Goal: Contribute content

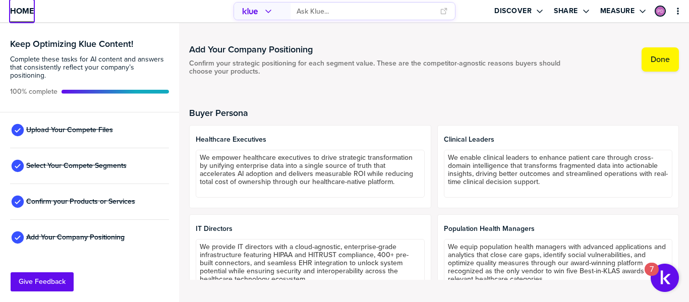
click at [15, 14] on span "Home" at bounding box center [22, 11] width 24 height 9
click at [94, 130] on span "Upload Your Compete Files" at bounding box center [69, 130] width 87 height 8
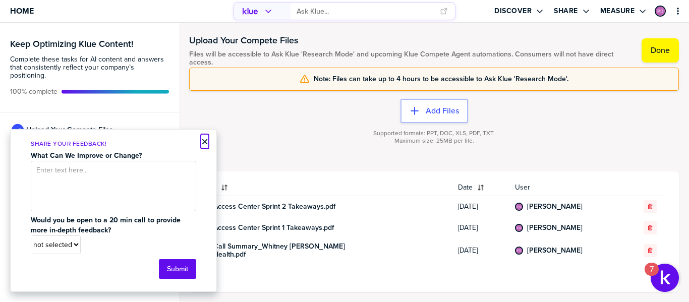
click at [203, 139] on button "×" at bounding box center [204, 142] width 7 height 12
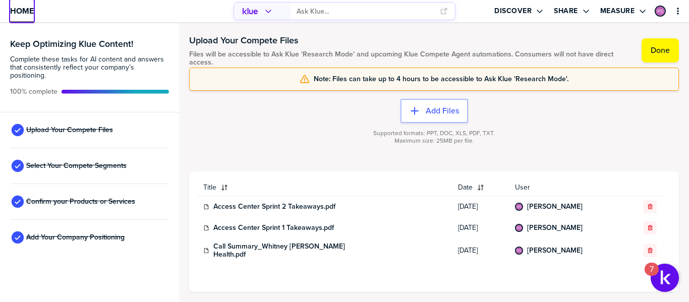
click at [21, 15] on span "Home" at bounding box center [22, 11] width 24 height 9
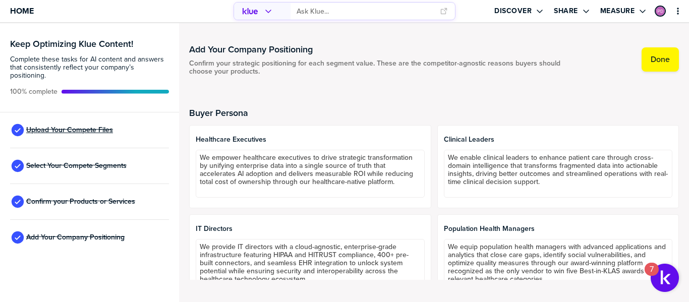
click at [68, 129] on span "Upload Your Compete Files" at bounding box center [69, 130] width 87 height 8
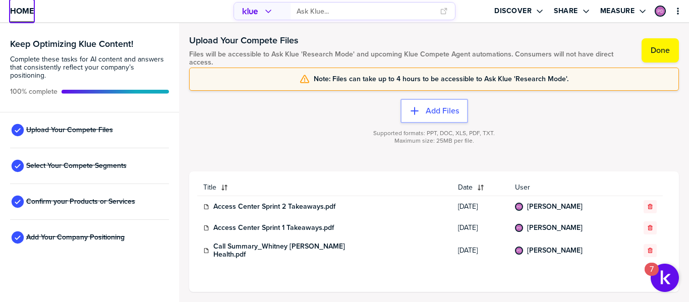
click at [17, 9] on span "Home" at bounding box center [22, 11] width 24 height 9
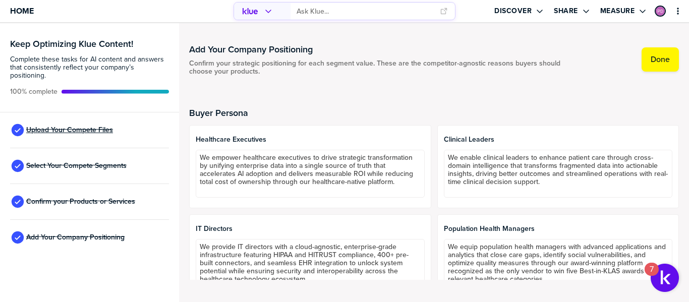
click at [87, 133] on span "Upload Your Compete Files" at bounding box center [69, 130] width 87 height 8
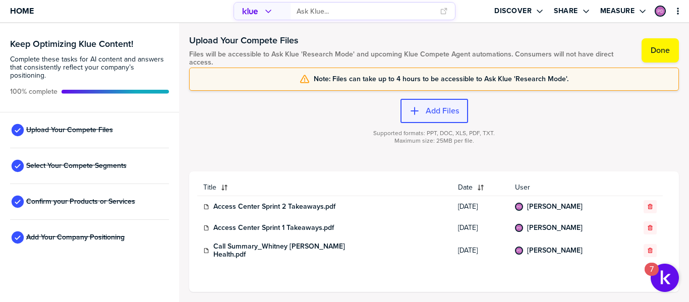
click at [439, 105] on button "Add Files" at bounding box center [435, 111] width 68 height 24
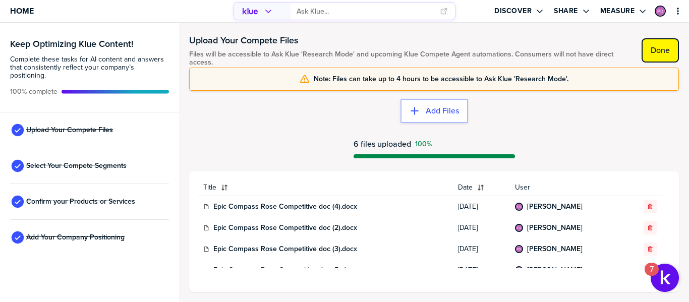
click at [654, 50] on label "Done" at bounding box center [660, 50] width 19 height 10
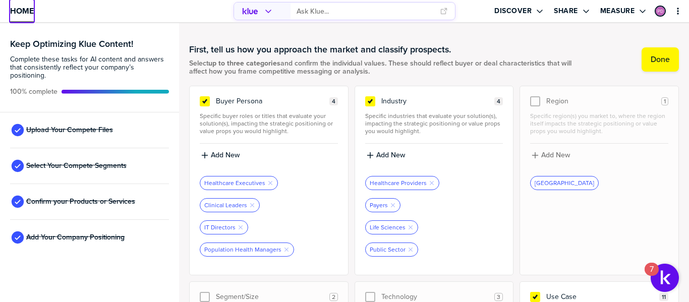
click at [24, 15] on span "Home" at bounding box center [22, 11] width 24 height 9
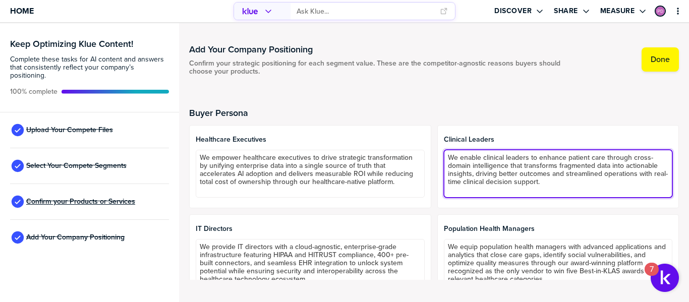
drag, startPoint x: 0, startPoint y: 0, endPoint x: 31, endPoint y: 199, distance: 201.7
click at [31, 199] on div "Keep Optimizing Klue Content! Complete these tasks for AI content and answers t…" at bounding box center [344, 162] width 689 height 279
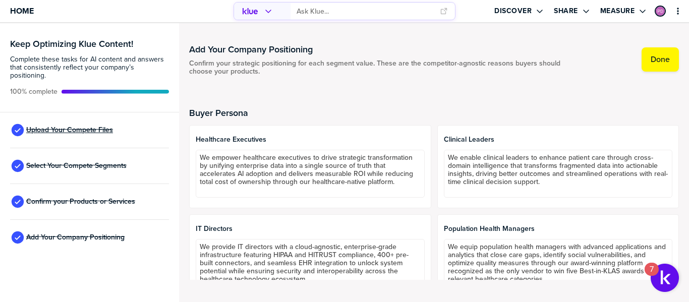
click at [48, 130] on span "Upload Your Compete Files" at bounding box center [69, 130] width 87 height 8
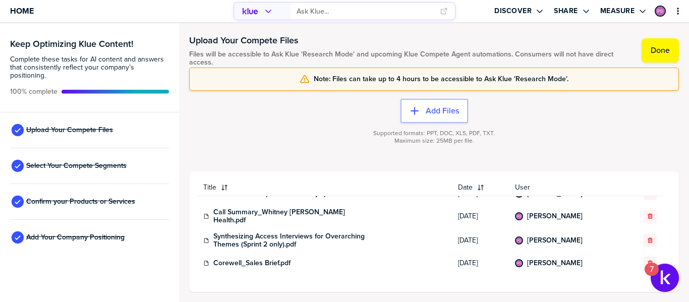
scroll to position [178, 0]
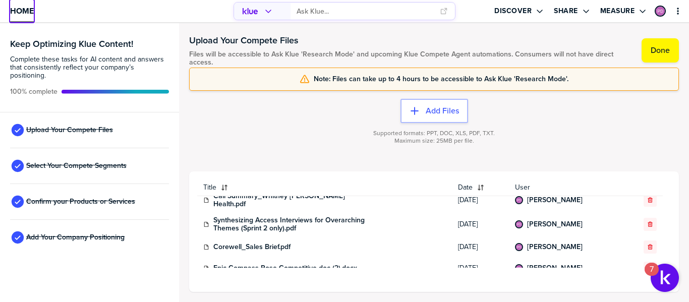
click at [27, 13] on span "Home" at bounding box center [22, 11] width 24 height 9
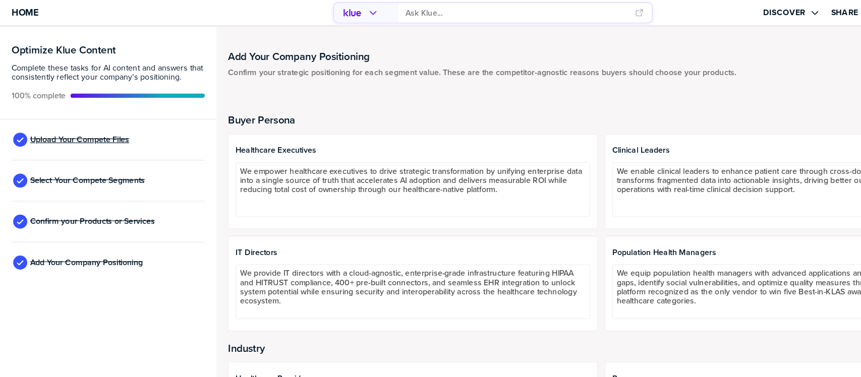
click at [51, 120] on span "Upload Your Compete Files" at bounding box center [69, 122] width 87 height 8
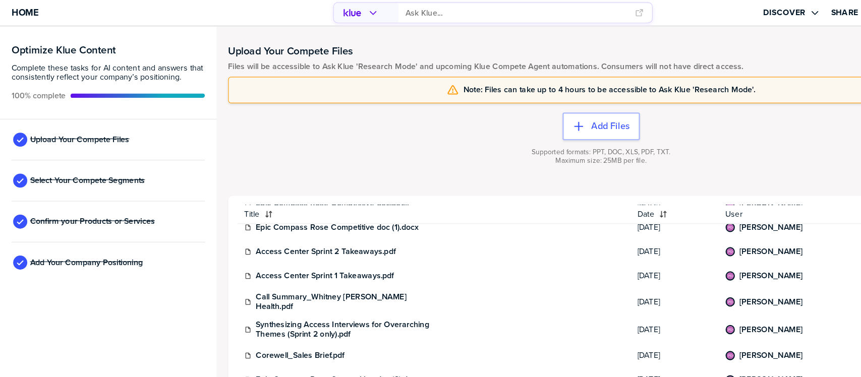
scroll to position [114, 0]
click at [537, 113] on label "Add Files" at bounding box center [533, 110] width 33 height 10
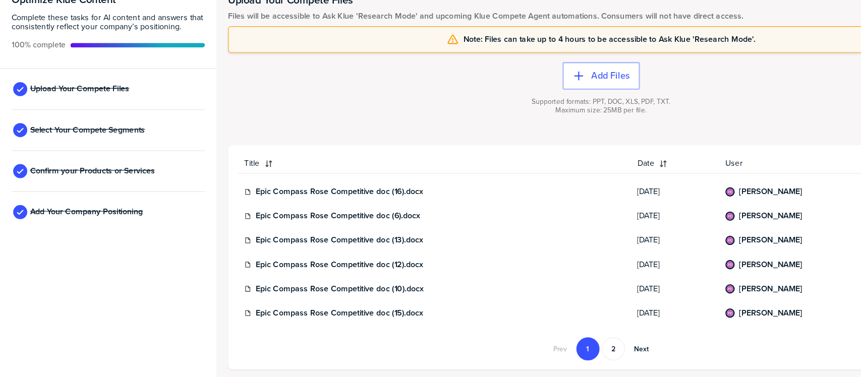
scroll to position [0, 0]
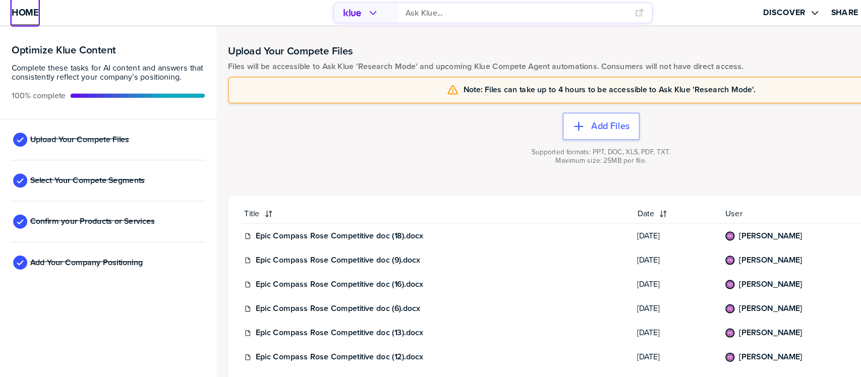
click at [18, 7] on span "Home" at bounding box center [22, 11] width 24 height 9
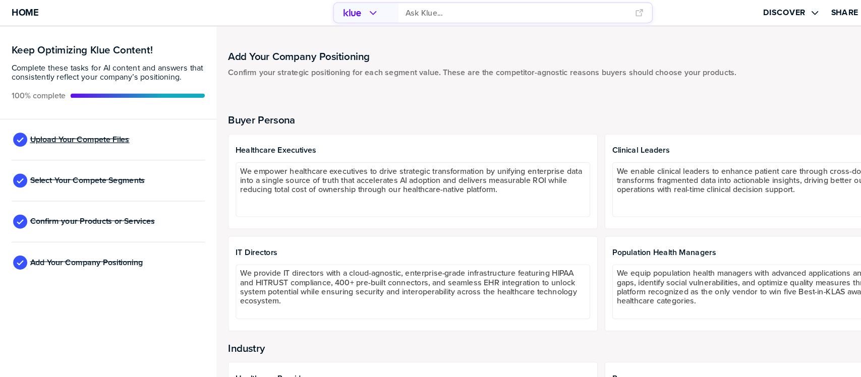
click at [70, 123] on span "Upload Your Compete Files" at bounding box center [69, 122] width 87 height 8
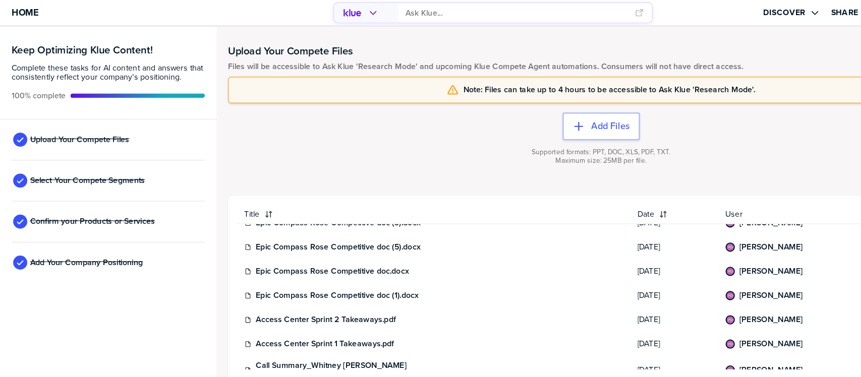
scroll to position [354, 0]
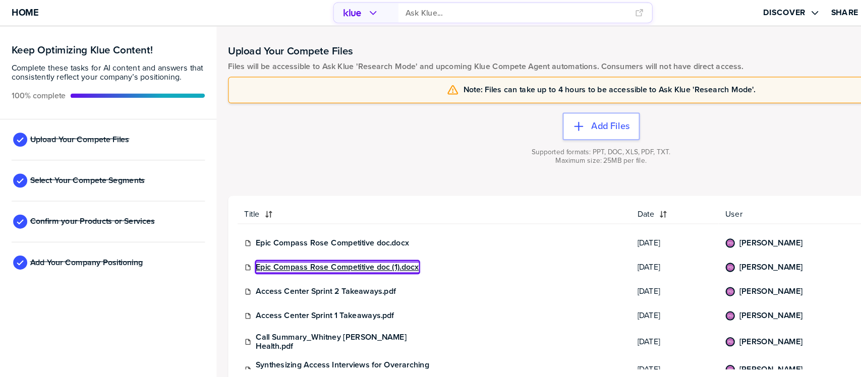
click at [303, 238] on link "Epic Compass Rose Competitive doc (1).docx" at bounding box center [294, 234] width 142 height 8
click at [549, 144] on div at bounding box center [525, 147] width 652 height 6
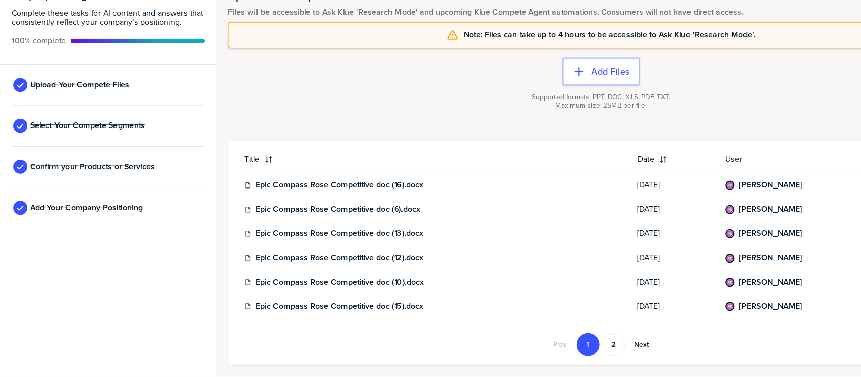
scroll to position [0, 0]
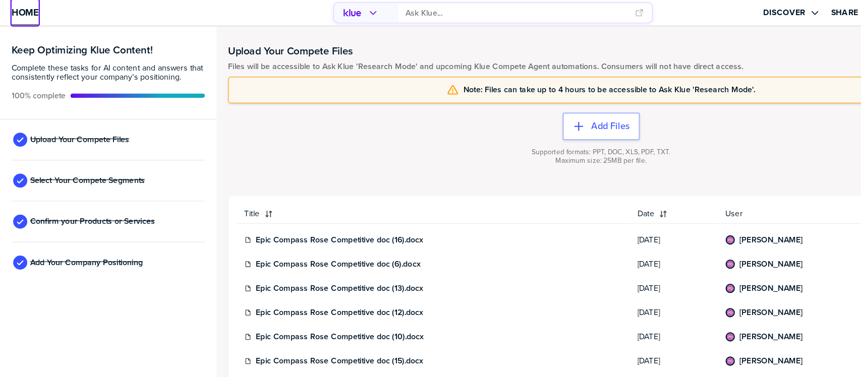
click at [23, 3] on link "Home" at bounding box center [22, 11] width 24 height 22
